Goal: Check status: Check status

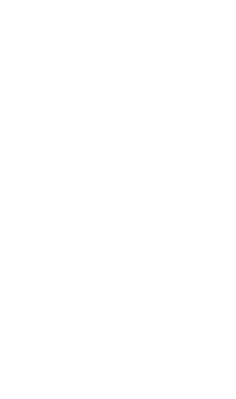
scroll to position [49, 1]
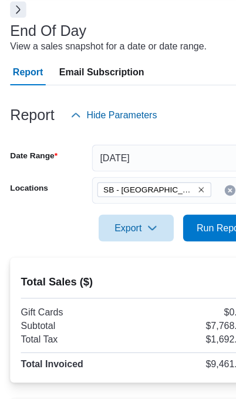
click at [183, 232] on span "Run Report" at bounding box center [194, 226] width 42 height 12
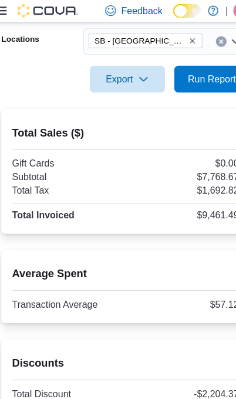
scroll to position [206, 0]
click at [182, 71] on span "Run Report" at bounding box center [194, 70] width 42 height 12
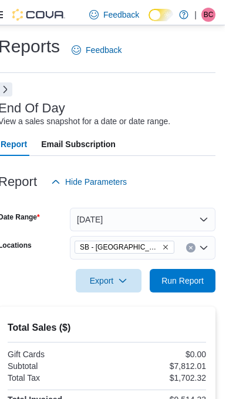
scroll to position [19, 0]
